Goal: Task Accomplishment & Management: Manage account settings

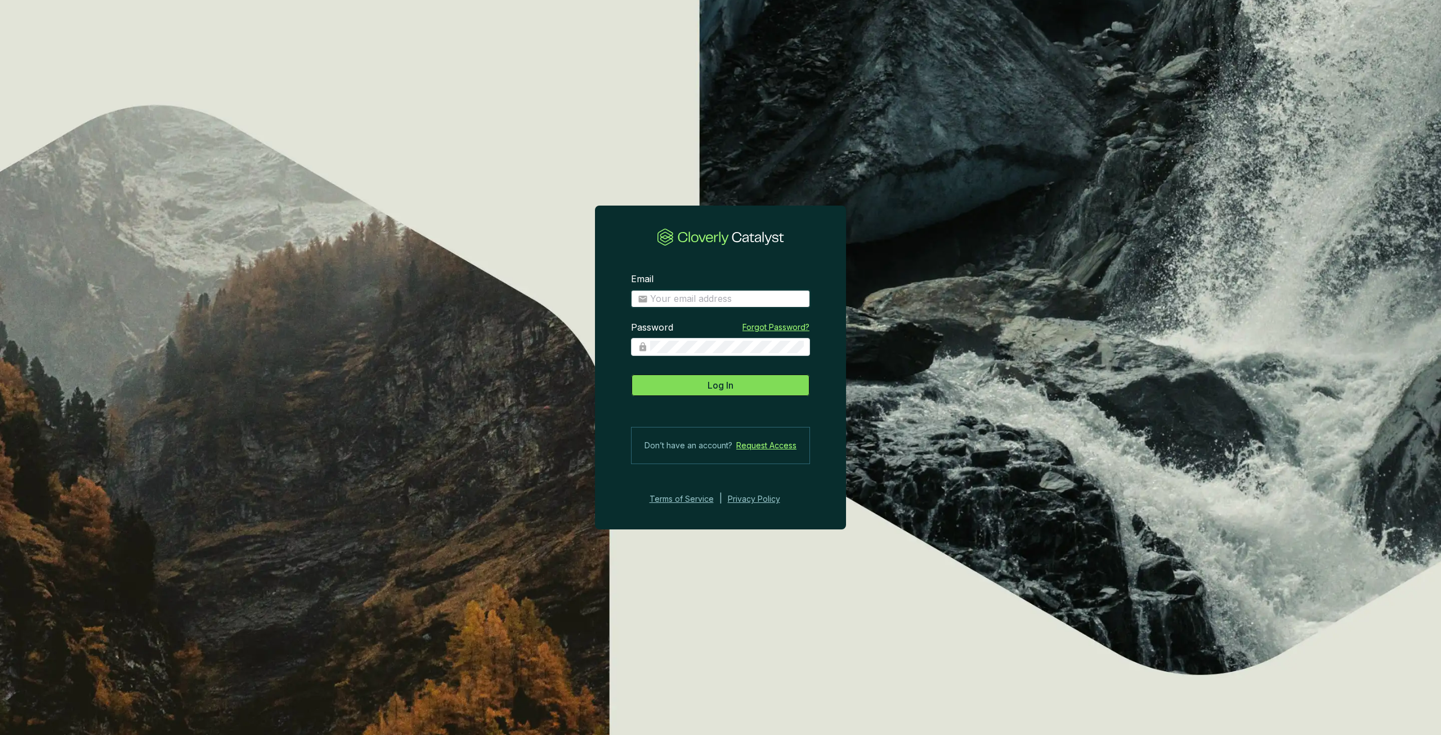
type input "[PERSON_NAME][EMAIL_ADDRESS][PERSON_NAME][DOMAIN_NAME]"
click at [711, 382] on span "Log In" at bounding box center [721, 385] width 26 height 14
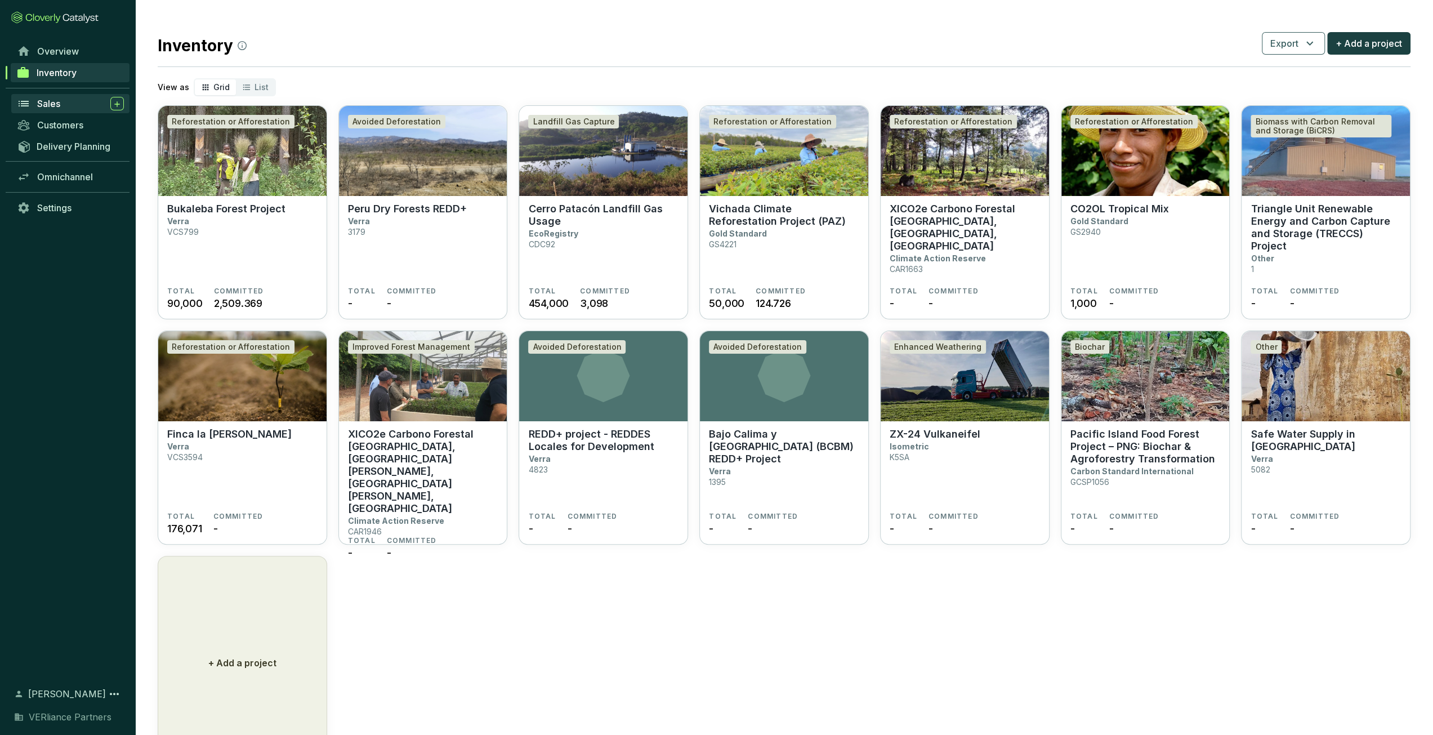
click at [76, 105] on div "Sales" at bounding box center [80, 104] width 87 height 14
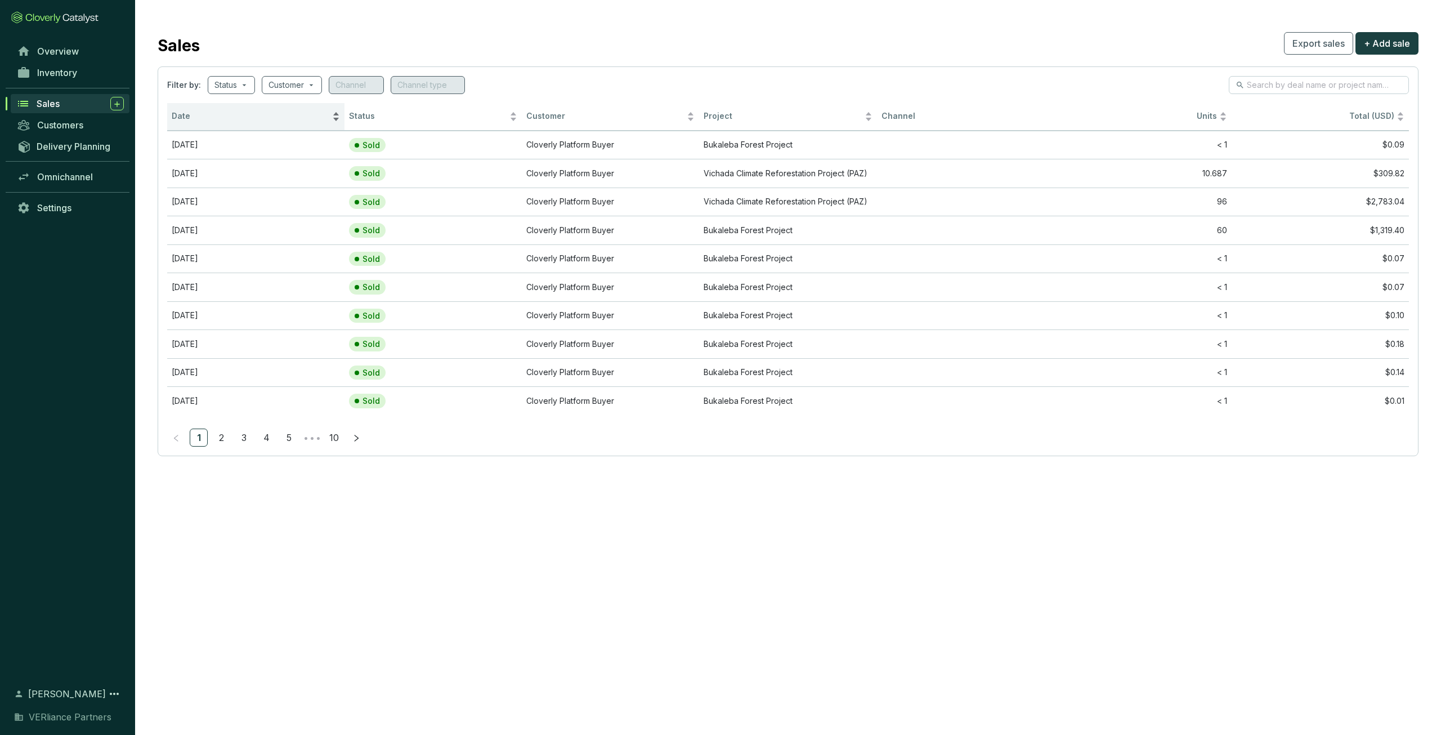
click at [239, 123] on div "Date" at bounding box center [256, 117] width 168 height 14
click at [240, 121] on span "Date" at bounding box center [251, 116] width 158 height 11
